Goal: Complete application form

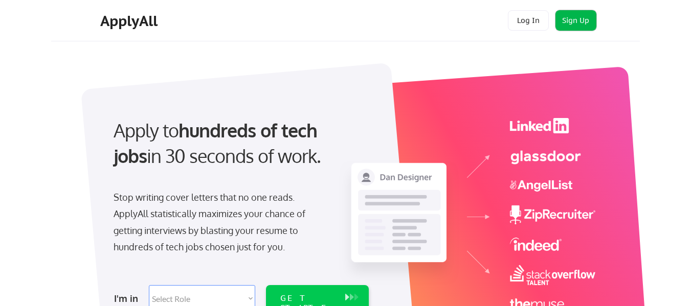
click at [577, 19] on button "Sign Up" at bounding box center [576, 20] width 41 height 20
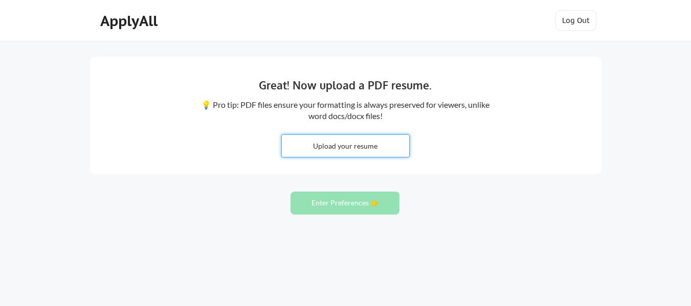
click at [345, 142] on input "file" at bounding box center [345, 146] width 127 height 22
type input "C:\fakepath\AmritSingh Hanjra_Resume.pdf"
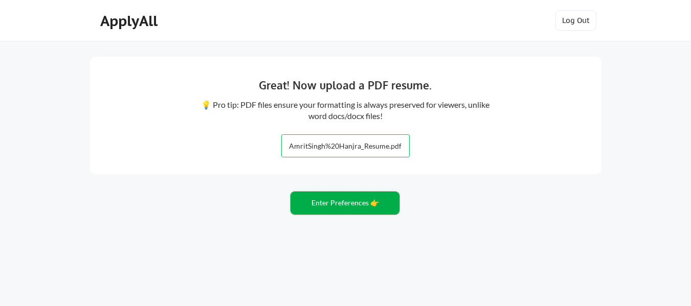
click at [327, 203] on button "Enter Preferences 👉" at bounding box center [345, 203] width 109 height 23
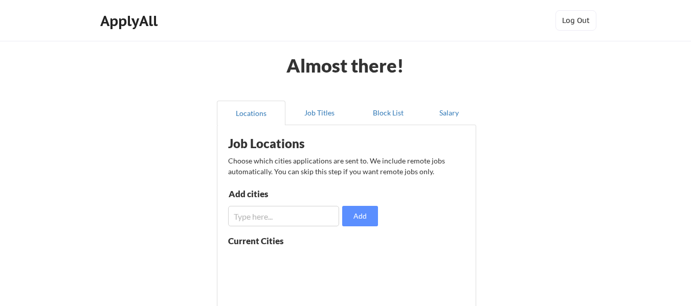
scroll to position [85, 0]
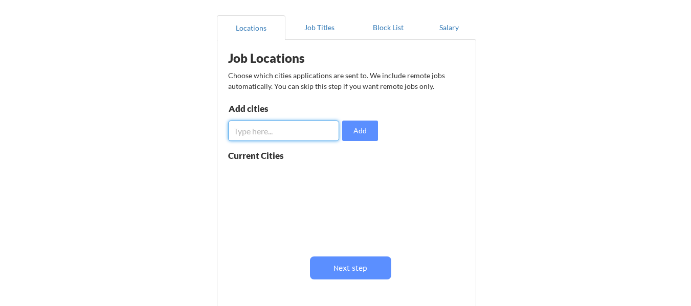
click at [275, 132] on input "input" at bounding box center [283, 131] width 111 height 20
type input "E"
type input "M"
type input "[GEOGRAPHIC_DATA], [GEOGRAPHIC_DATA],[GEOGRAPHIC_DATA], [GEOGRAPHIC_DATA]"
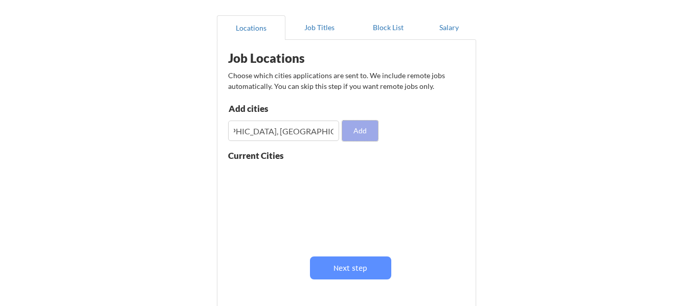
click at [358, 132] on button "Add" at bounding box center [360, 131] width 36 height 20
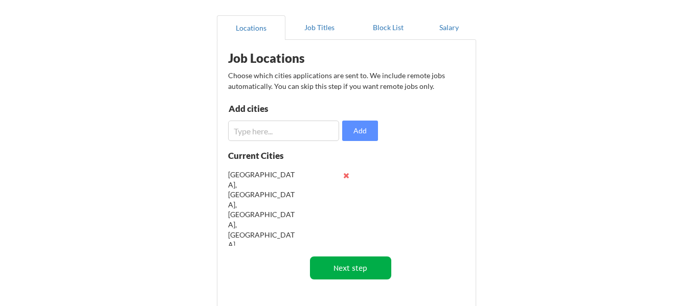
click at [358, 275] on button "Next step" at bounding box center [350, 268] width 81 height 23
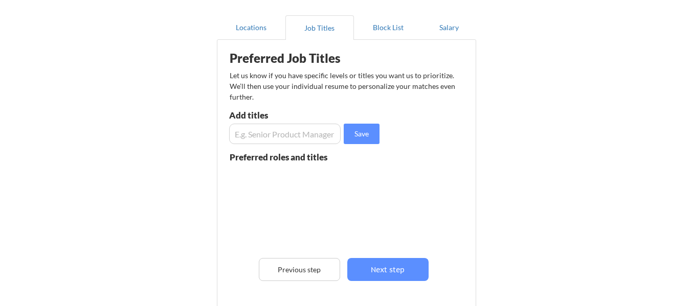
click at [249, 128] on input "input" at bounding box center [285, 134] width 112 height 20
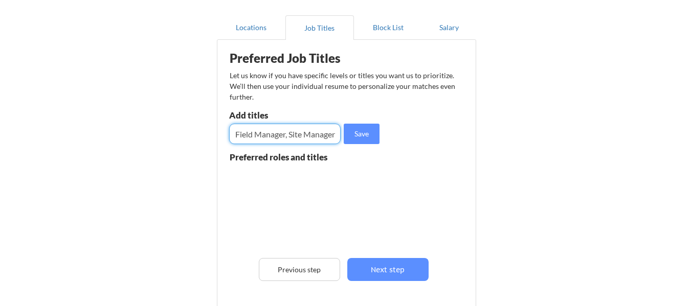
scroll to position [0, 388]
type input "Project Manager, Assistant Project Manager, Junior Project Manager, Project Coo…"
click at [364, 129] on button "Save" at bounding box center [362, 134] width 36 height 20
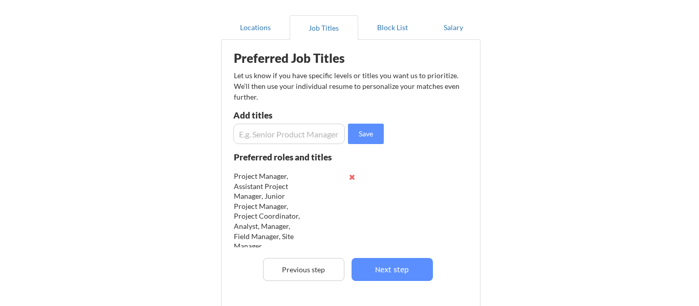
scroll to position [6, 0]
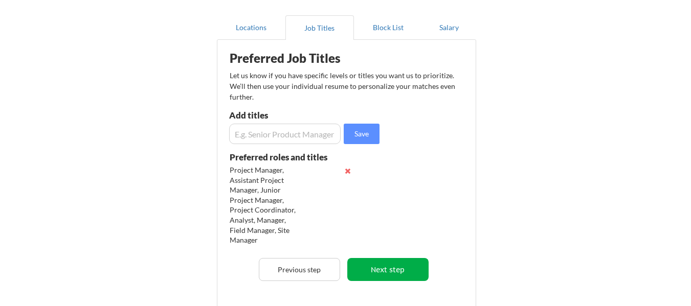
click at [387, 270] on button "Next step" at bounding box center [387, 269] width 81 height 23
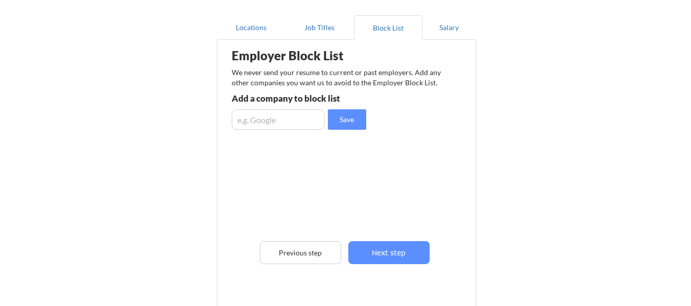
click at [282, 124] on input "input" at bounding box center [278, 119] width 93 height 20
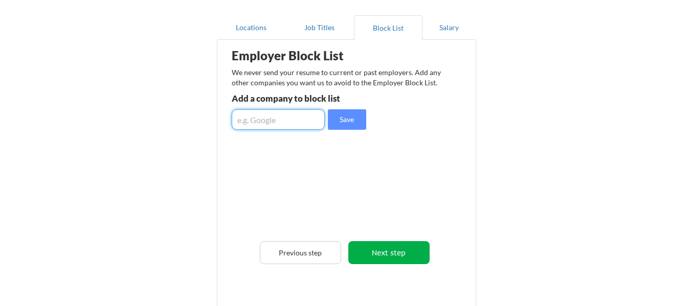
click at [379, 254] on button "Next step" at bounding box center [388, 252] width 81 height 23
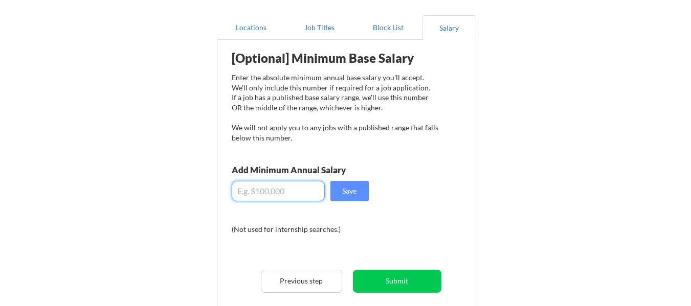
click at [257, 197] on input "input" at bounding box center [278, 191] width 93 height 20
type input "$5"
click at [259, 198] on input "input" at bounding box center [278, 191] width 93 height 20
click at [241, 184] on input "input" at bounding box center [278, 191] width 93 height 20
drag, startPoint x: 238, startPoint y: 190, endPoint x: 263, endPoint y: 189, distance: 25.1
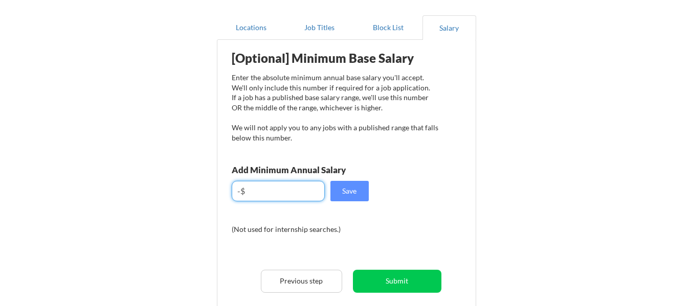
click at [263, 189] on input "input" at bounding box center [278, 191] width 93 height 20
type input "-$850,005"
drag, startPoint x: 288, startPoint y: 190, endPoint x: 231, endPoint y: 196, distance: 57.7
click at [231, 196] on div "[Optional] Minimum Base Salary Enter the absolute minimum annual base salary yo…" at bounding box center [349, 191] width 252 height 293
type input "$85,000"
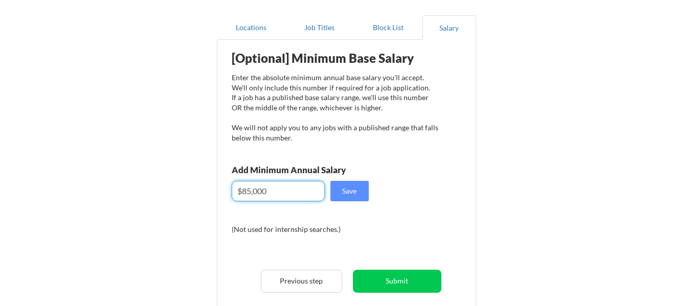
click at [428, 170] on div "[Optional] Minimum Base Salary Enter the absolute minimum annual base salary yo…" at bounding box center [349, 191] width 252 height 293
click at [356, 192] on button "Save" at bounding box center [349, 191] width 38 height 20
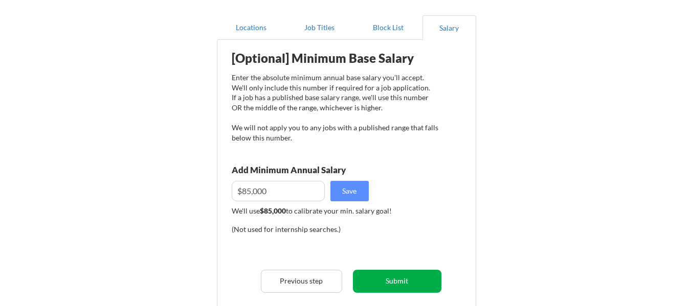
click at [402, 284] on button "Submit" at bounding box center [397, 281] width 89 height 23
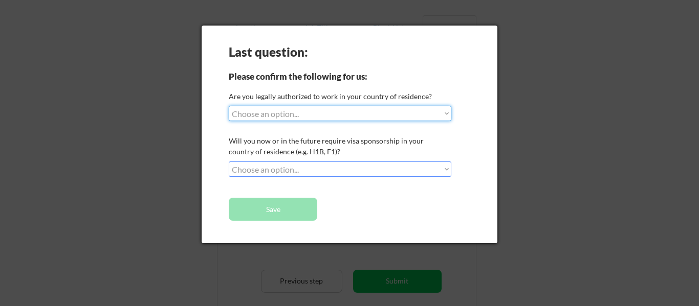
click at [296, 113] on select "Choose an option... Yes, I am a US Citizen Yes, I am a Canadian Citizen Yes, I …" at bounding box center [340, 113] width 223 height 15
select select ""yes__i_am_a_canadian_citizen""
click at [229, 106] on select "Choose an option... Yes, I am a US Citizen Yes, I am a Canadian Citizen Yes, I …" at bounding box center [340, 113] width 223 height 15
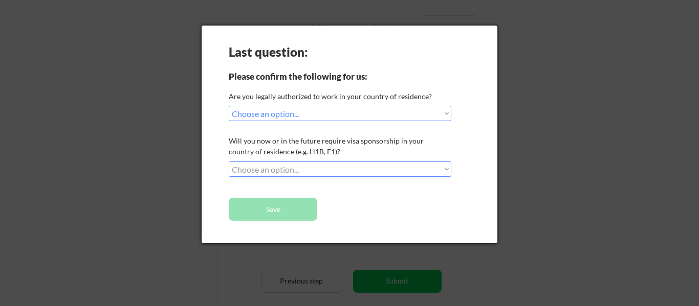
click at [287, 172] on select "Choose an option... No, I will not need sponsorship Yes, I will need sponsorship" at bounding box center [340, 169] width 223 height 15
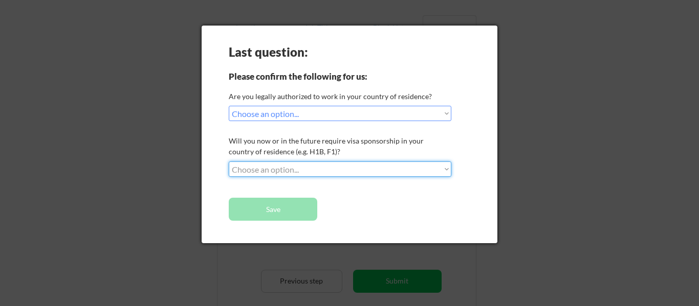
select select ""yes__i_will_need_sponsorship""
click at [229, 162] on select "Choose an option... No, I will not need sponsorship Yes, I will need sponsorship" at bounding box center [340, 169] width 223 height 15
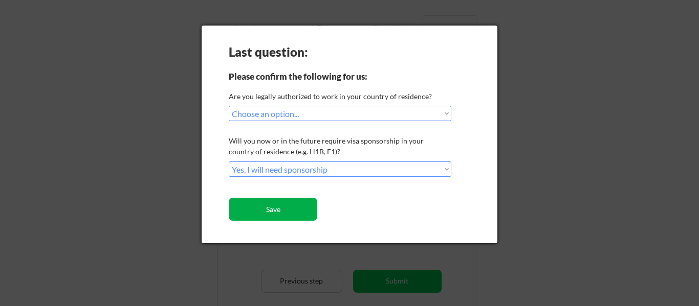
click at [261, 208] on button "Save" at bounding box center [273, 209] width 89 height 23
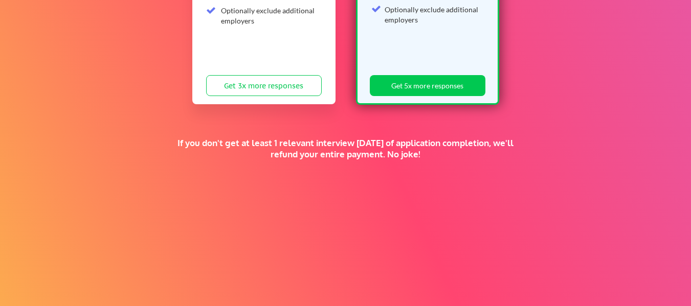
scroll to position [294, 0]
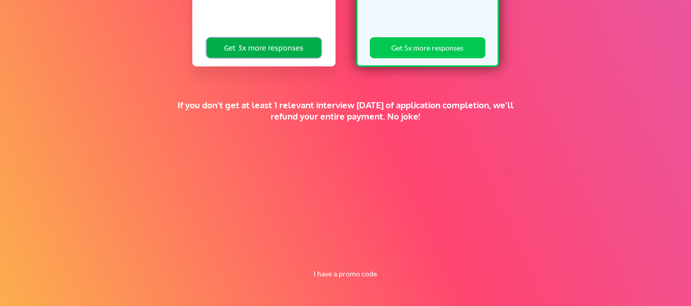
click at [236, 49] on button "Get 3x more responses" at bounding box center [264, 47] width 116 height 21
